Goal: Submit feedback/report problem

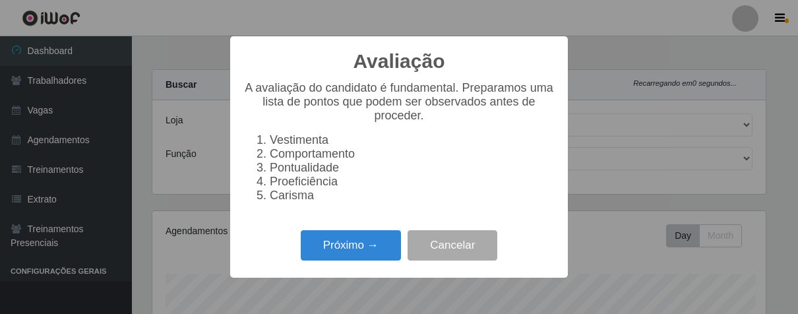
select select "206"
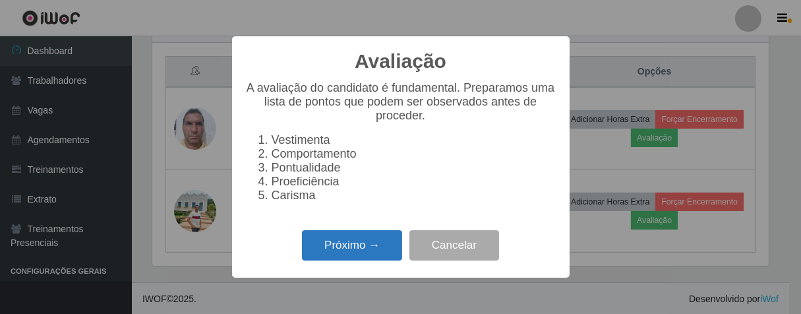
scroll to position [273, 617]
click at [390, 252] on button "Próximo →" at bounding box center [352, 245] width 100 height 31
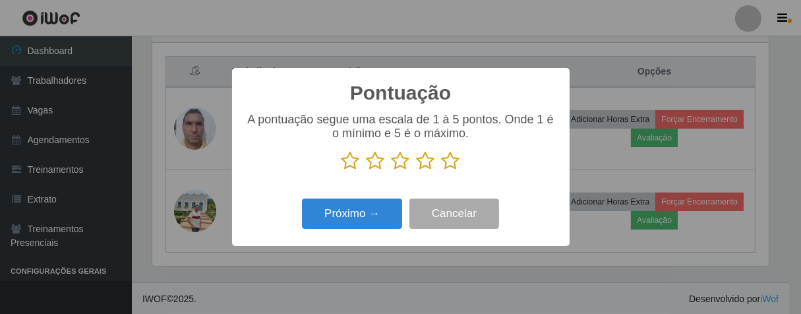
drag, startPoint x: 456, startPoint y: 159, endPoint x: 359, endPoint y: 197, distance: 104.8
click at [455, 160] on icon at bounding box center [451, 161] width 18 height 20
click at [442, 171] on input "radio" at bounding box center [442, 171] width 0 height 0
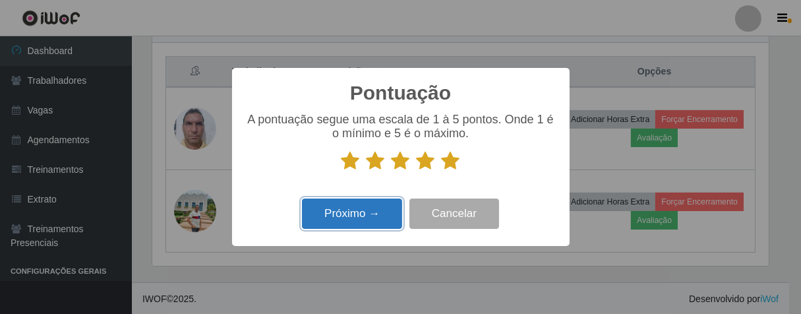
click at [359, 217] on button "Próximo →" at bounding box center [352, 213] width 100 height 31
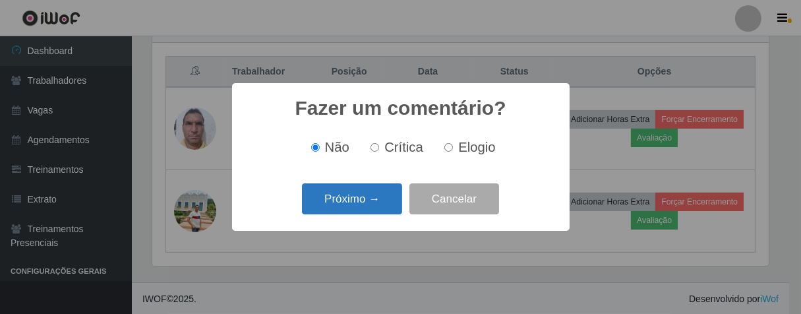
click at [366, 208] on button "Próximo →" at bounding box center [352, 198] width 100 height 31
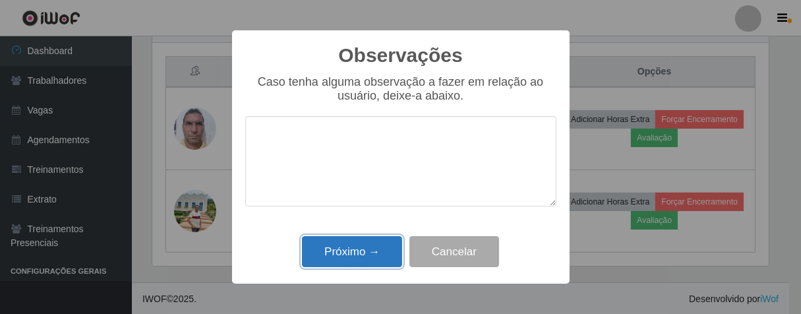
click at [370, 244] on button "Próximo →" at bounding box center [352, 251] width 100 height 31
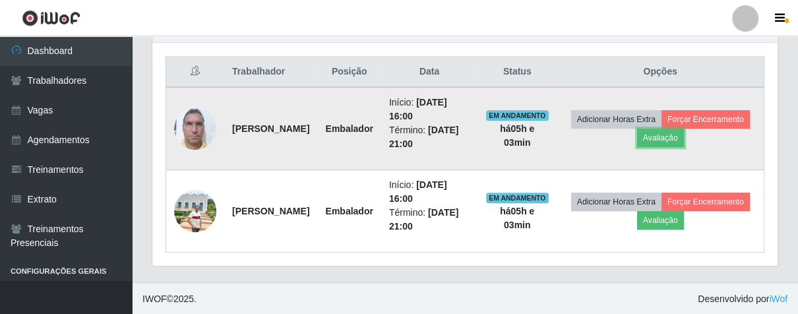
scroll to position [273, 624]
click at [661, 129] on button "Forçar Encerramento" at bounding box center [705, 119] width 88 height 18
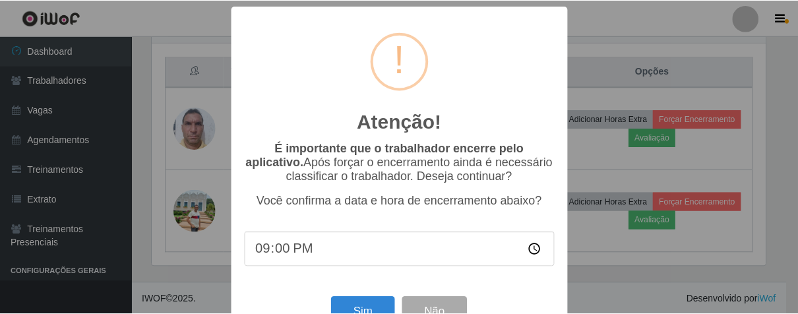
scroll to position [45, 0]
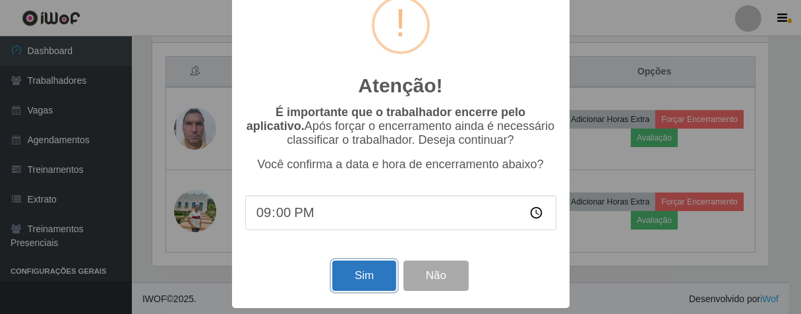
click at [369, 278] on button "Sim" at bounding box center [364, 275] width 64 height 31
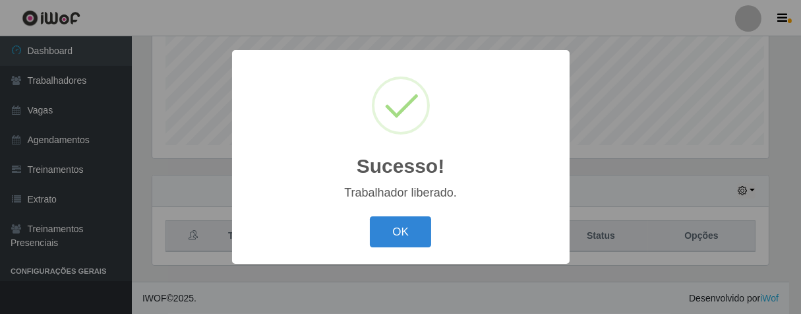
scroll to position [273, 617]
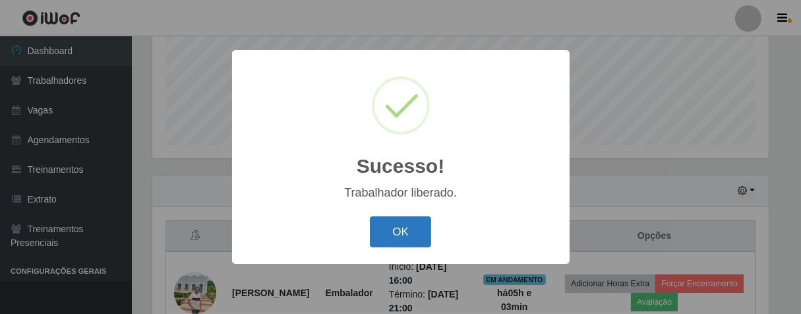
click at [386, 233] on button "OK" at bounding box center [400, 231] width 61 height 31
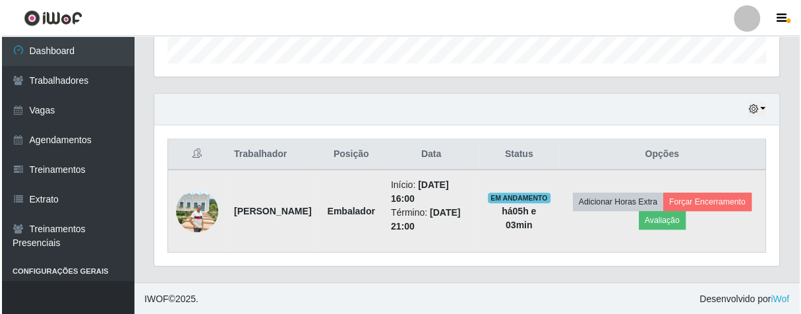
scroll to position [273, 624]
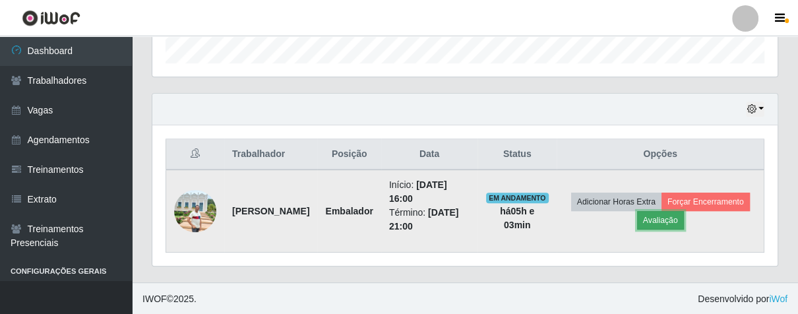
click at [684, 223] on button "Avaliação" at bounding box center [660, 220] width 47 height 18
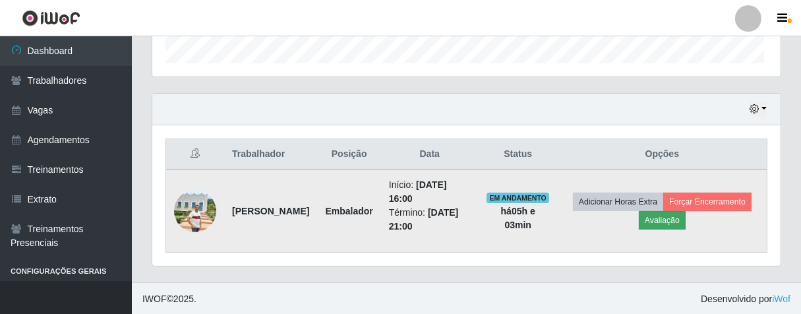
scroll to position [273, 617]
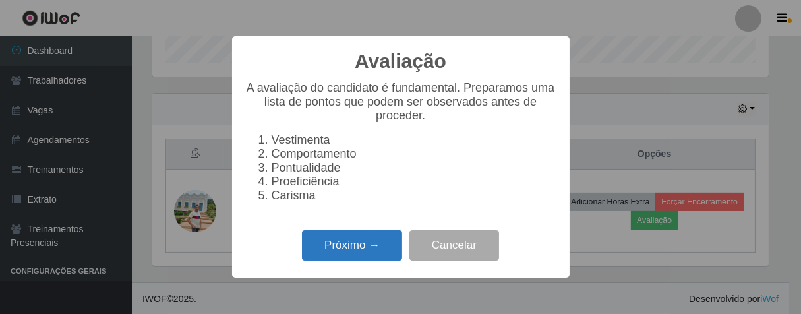
click at [391, 255] on button "Próximo →" at bounding box center [352, 245] width 100 height 31
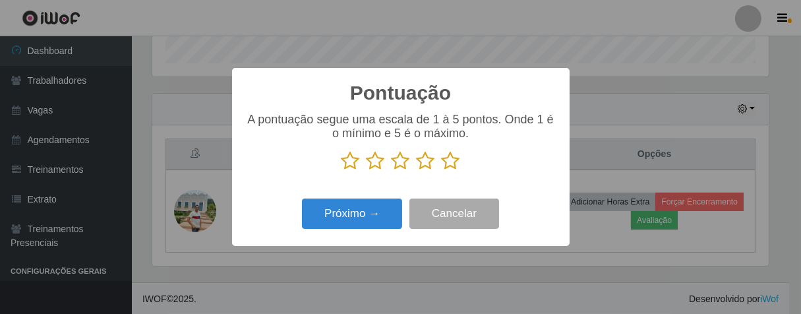
scroll to position [658887, 658544]
click at [388, 221] on button "Próximo →" at bounding box center [352, 213] width 100 height 31
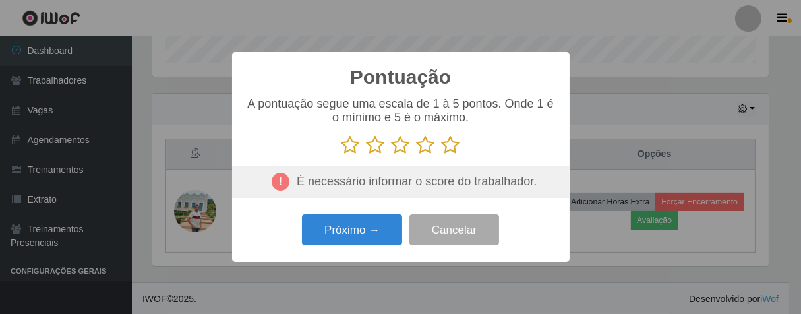
drag, startPoint x: 455, startPoint y: 149, endPoint x: 438, endPoint y: 167, distance: 25.2
click at [455, 148] on icon at bounding box center [451, 145] width 18 height 20
click at [442, 155] on input "radio" at bounding box center [442, 155] width 0 height 0
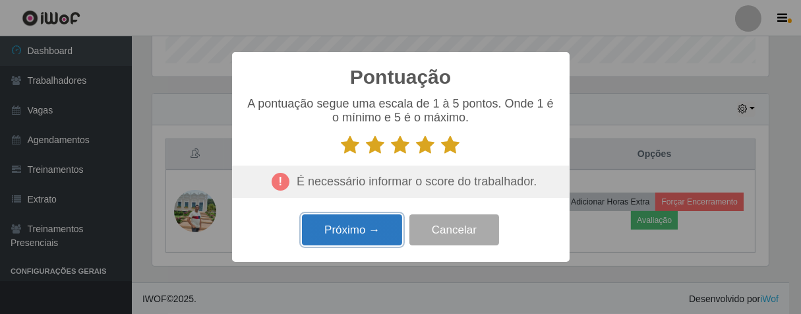
click at [342, 243] on button "Próximo →" at bounding box center [352, 229] width 100 height 31
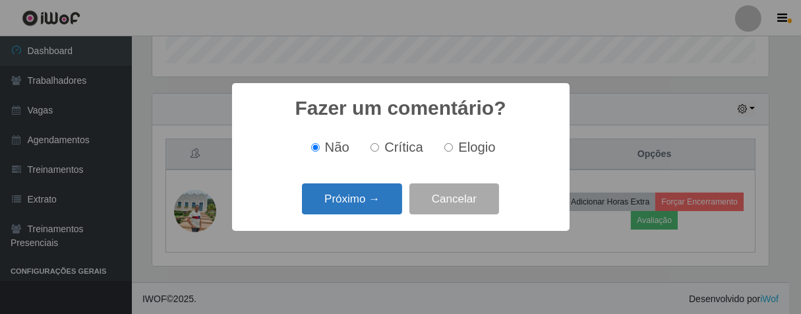
click at [367, 202] on button "Próximo →" at bounding box center [352, 198] width 100 height 31
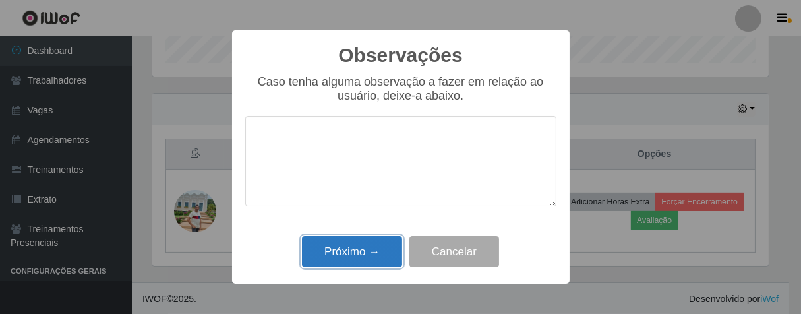
click at [380, 263] on button "Próximo →" at bounding box center [352, 251] width 100 height 31
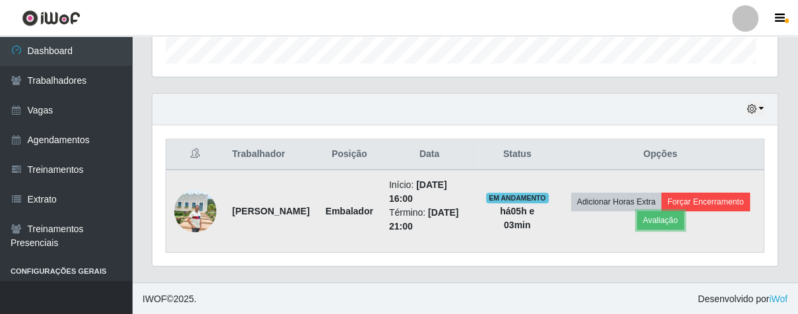
scroll to position [273, 624]
click at [661, 211] on button "Forçar Encerramento" at bounding box center [705, 201] width 88 height 18
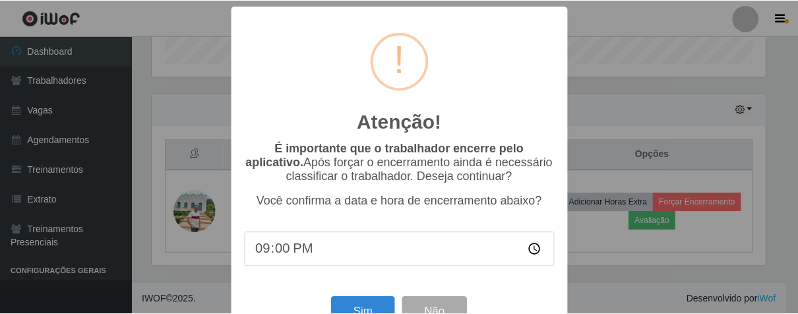
scroll to position [45, 0]
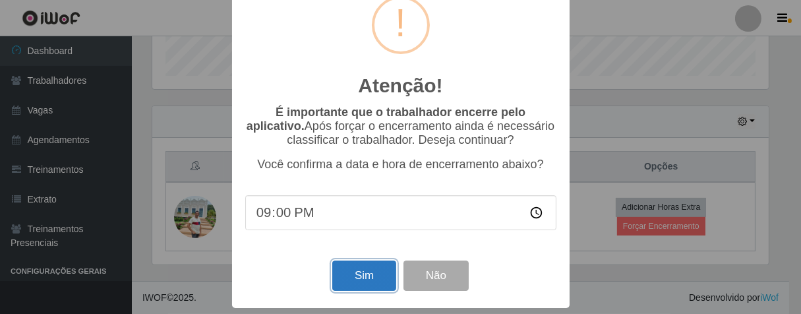
click at [348, 274] on button "Sim" at bounding box center [364, 275] width 64 height 31
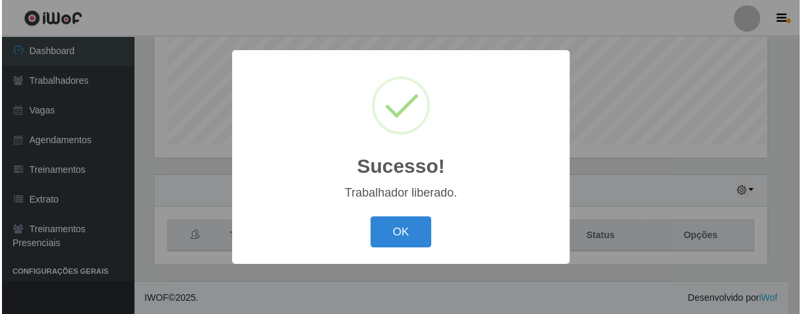
scroll to position [0, 0]
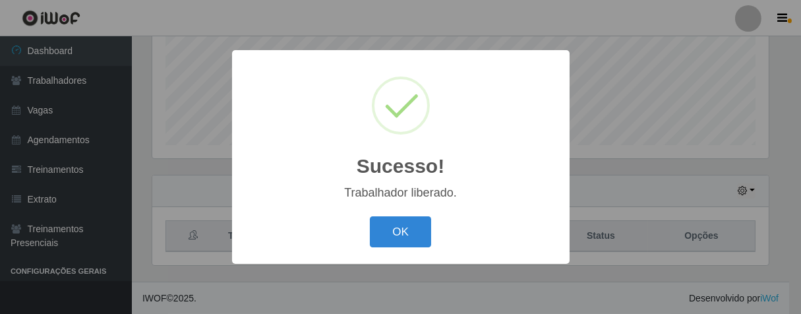
drag, startPoint x: 395, startPoint y: 226, endPoint x: 279, endPoint y: 114, distance: 161.3
click at [386, 215] on div "OK Cancel" at bounding box center [400, 232] width 311 height 38
click at [401, 232] on button "OK" at bounding box center [400, 231] width 61 height 31
